Goal: Navigation & Orientation: Find specific page/section

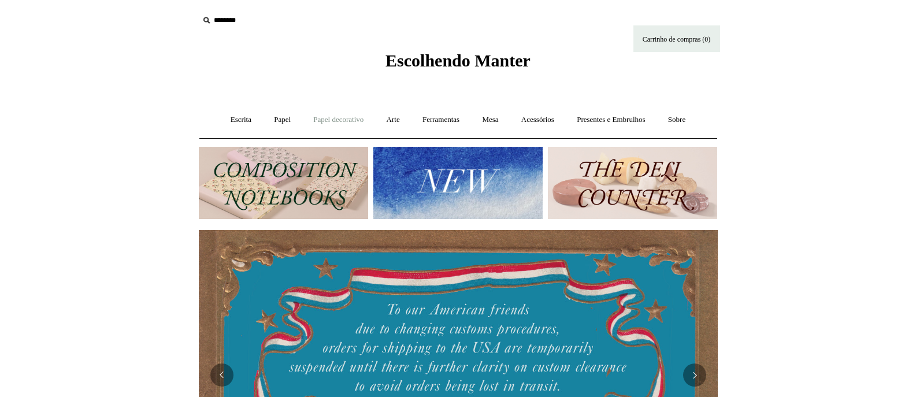
click at [342, 122] on font "Papel decorativo" at bounding box center [338, 119] width 50 height 9
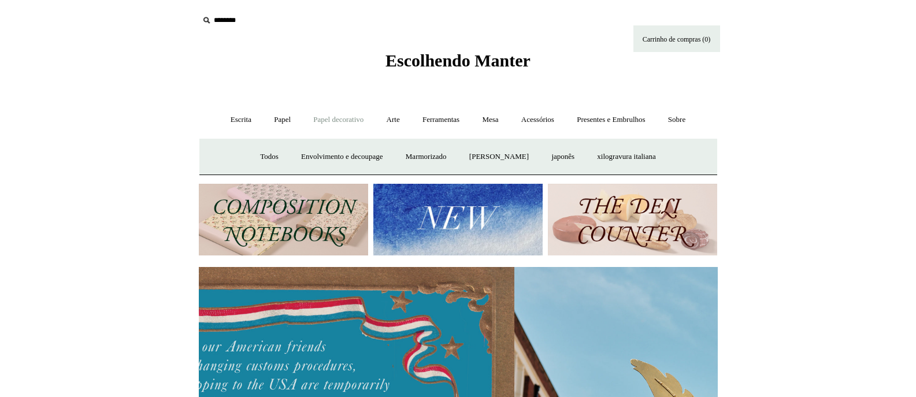
scroll to position [0, 519]
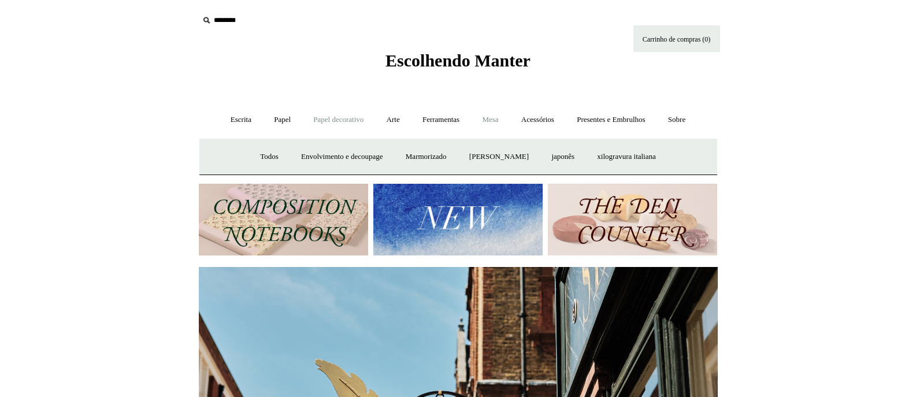
click at [492, 118] on font "Mesa" at bounding box center [490, 119] width 16 height 9
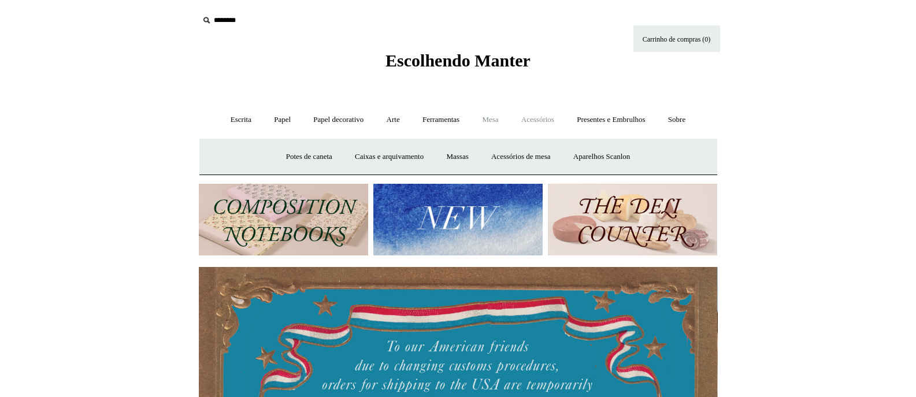
scroll to position [0, 0]
click at [529, 120] on font "Acessórios" at bounding box center [537, 119] width 33 height 9
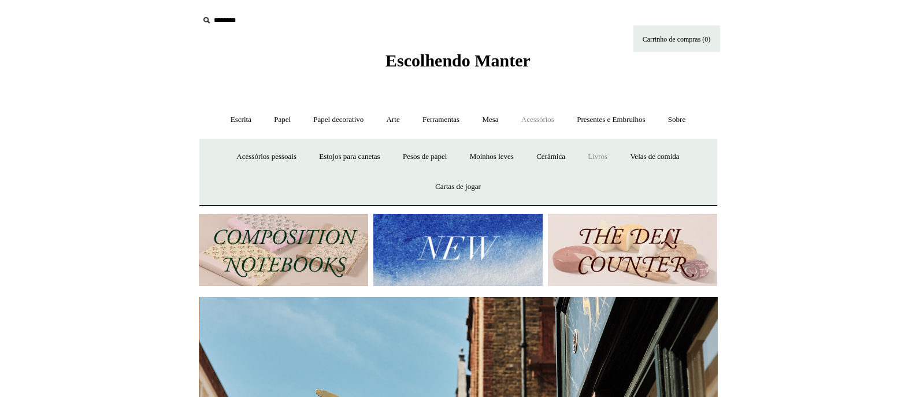
scroll to position [0, 519]
click at [607, 159] on font "Livros" at bounding box center [598, 156] width 20 height 9
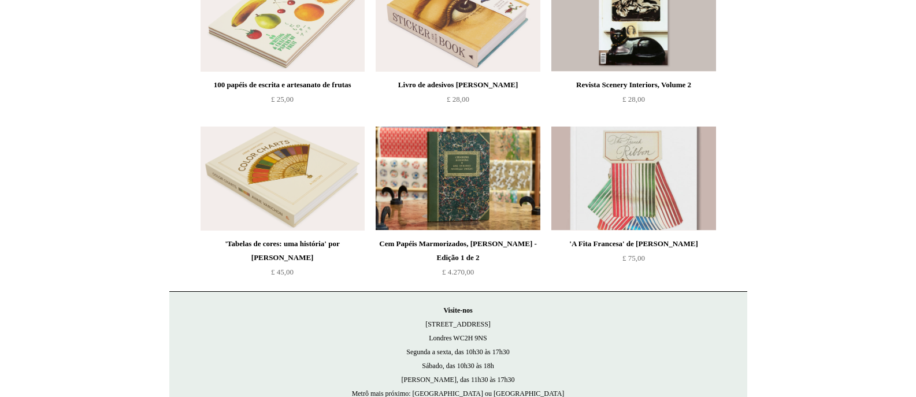
scroll to position [173, 0]
